Goal: Information Seeking & Learning: Find specific page/section

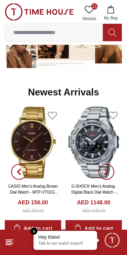
scroll to position [429, 0]
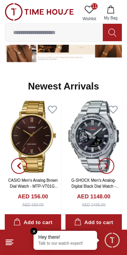
click at [18, 165] on icon "button" at bounding box center [19, 166] width 2 height 5
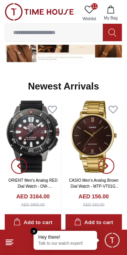
click at [18, 166] on icon "button" at bounding box center [19, 166] width 2 height 5
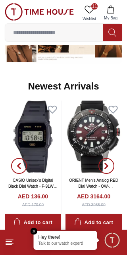
click at [13, 163] on span "button" at bounding box center [19, 166] width 16 height 16
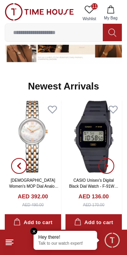
click at [11, 165] on span "button" at bounding box center [19, 166] width 16 height 16
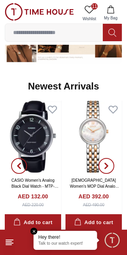
click at [90, 5] on icon at bounding box center [90, 10] width 10 height 10
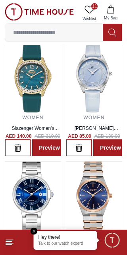
scroll to position [16, 0]
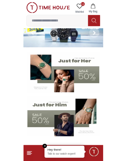
scroll to position [429, 0]
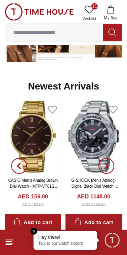
click at [74, 32] on input at bounding box center [54, 33] width 98 height 16
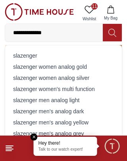
type input "**********"
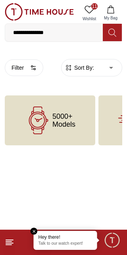
click at [27, 35] on input "**********" at bounding box center [54, 33] width 98 height 16
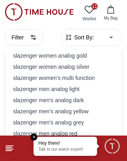
scroll to position [31, 0]
click at [81, 79] on div "slazenger women's multi function" at bounding box center [63, 77] width 107 height 11
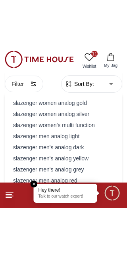
scroll to position [0, 0]
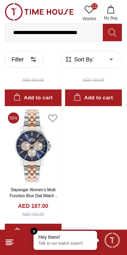
scroll to position [791, 0]
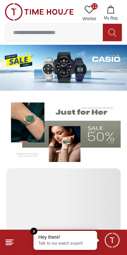
scroll to position [429, 0]
